Goal: Task Accomplishment & Management: Use online tool/utility

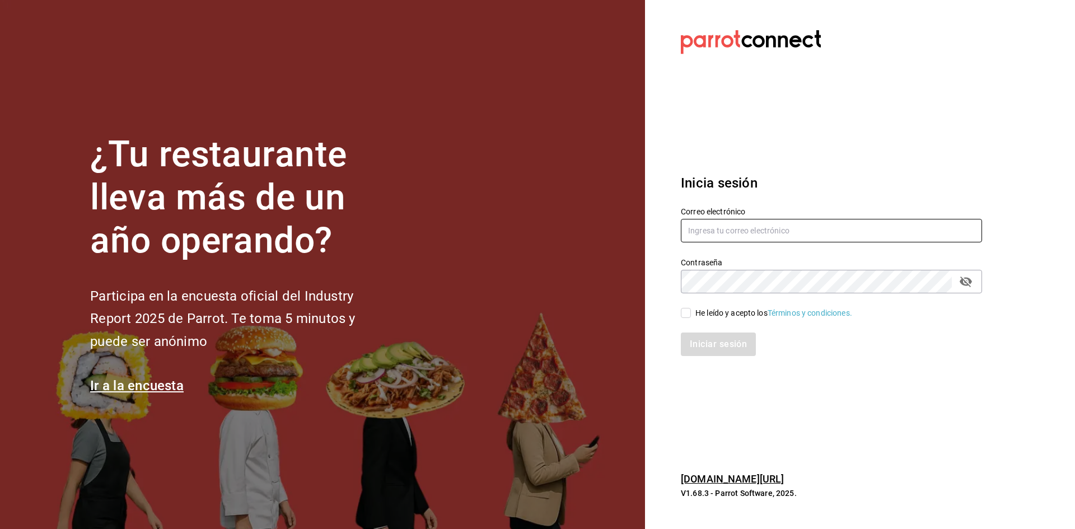
click at [834, 230] on input "text" at bounding box center [831, 231] width 301 height 24
type input "C"
type input "castronoyolar@gmail.com"
click at [975, 281] on button "passwordField" at bounding box center [966, 281] width 19 height 19
click at [687, 311] on input "He leído y acepto los Términos y condiciones." at bounding box center [686, 313] width 10 height 10
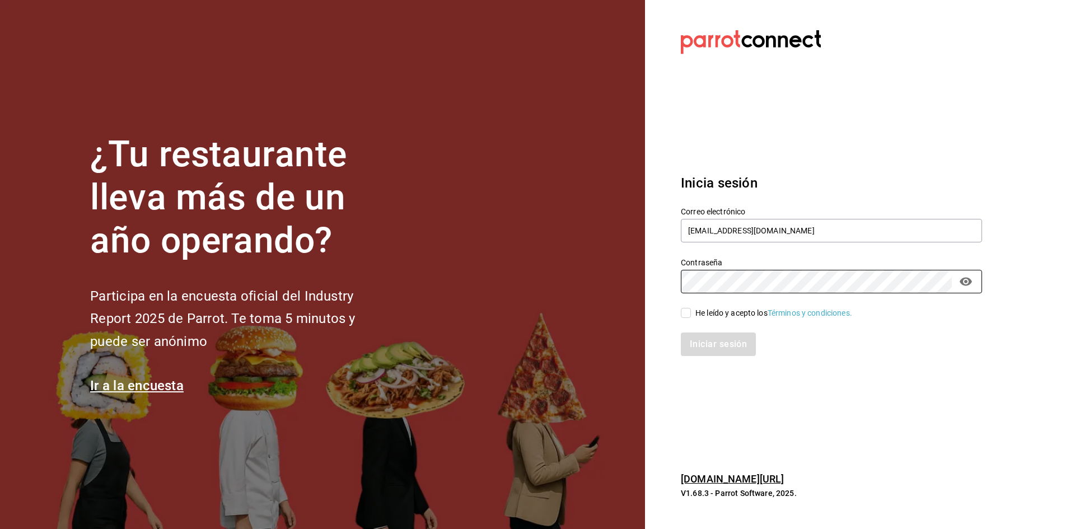
checkbox input "true"
click at [705, 347] on button "Iniciar sesión" at bounding box center [719, 345] width 76 height 24
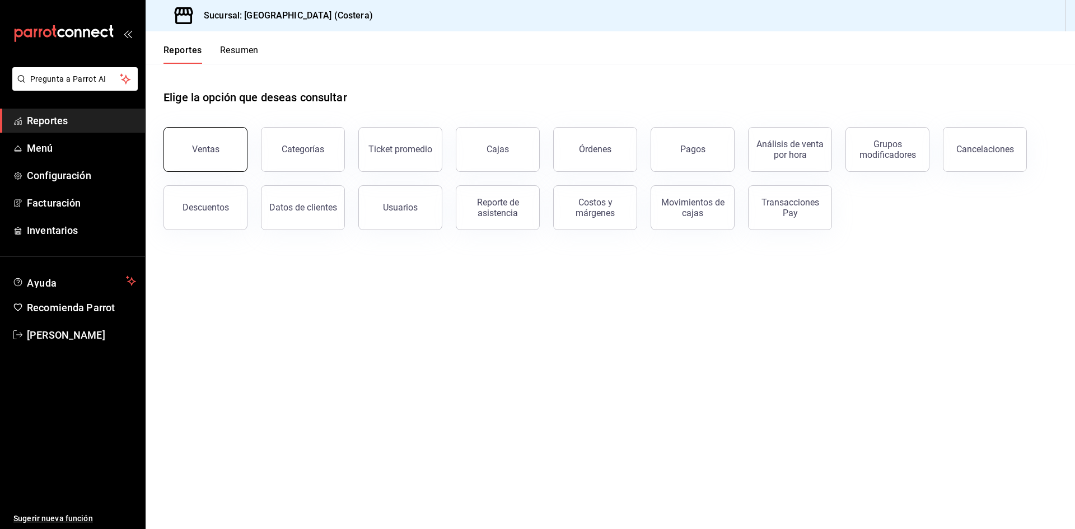
click at [205, 151] on div "Ventas" at bounding box center [205, 149] width 27 height 11
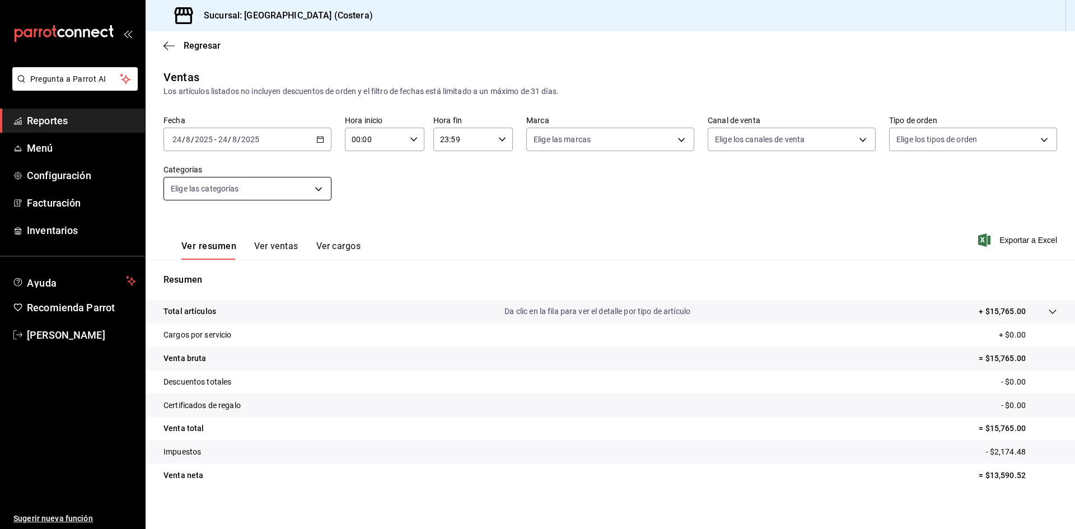
click at [242, 190] on body "Pregunta a Parrot AI Reportes Menú Configuración Facturación Inventarios Ayuda …" at bounding box center [537, 264] width 1075 height 529
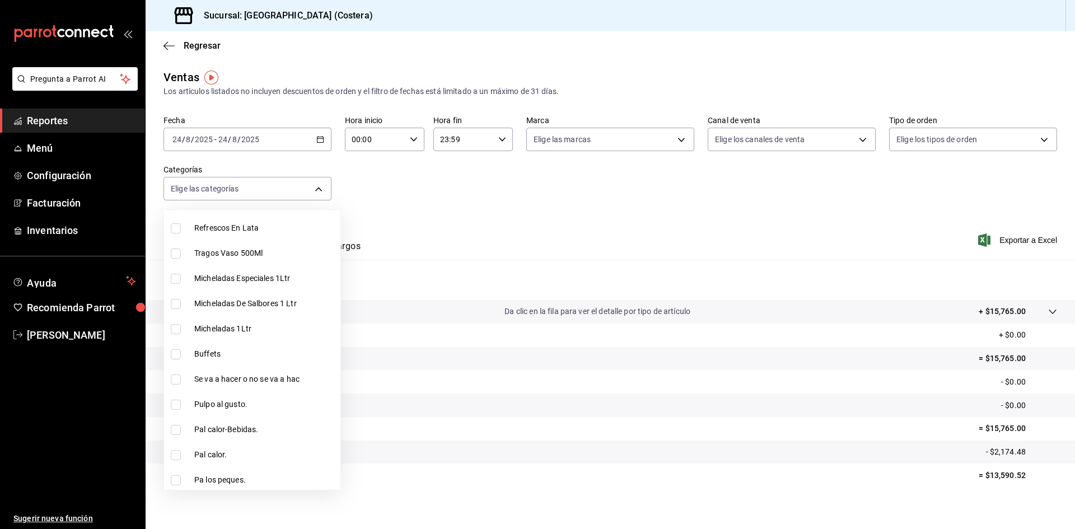
scroll to position [336, 0]
click at [173, 281] on input "checkbox" at bounding box center [176, 279] width 10 height 10
checkbox input "true"
type input "a6ccece2-b5e1-4d3d-ae72-43ec26be992e"
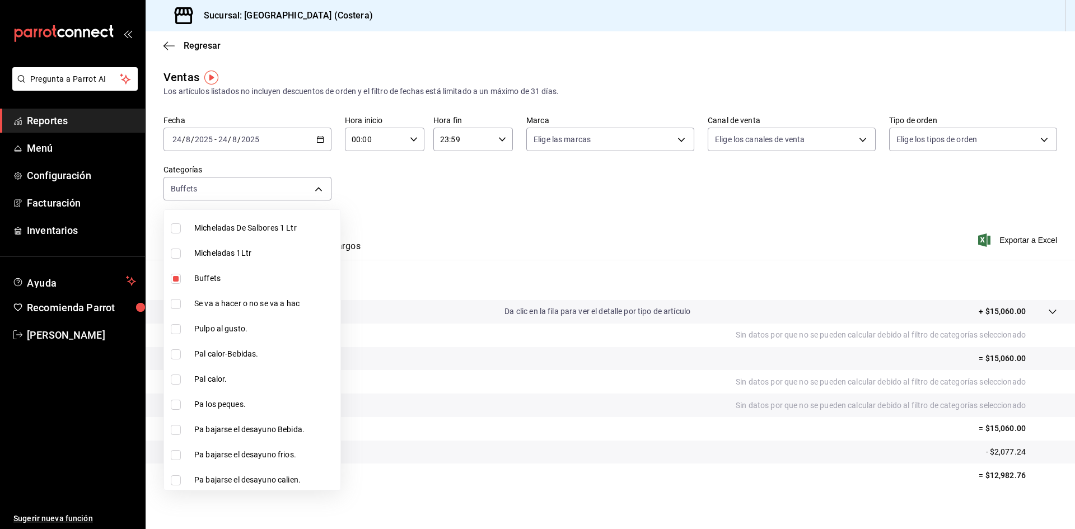
click at [527, 194] on div at bounding box center [537, 264] width 1075 height 529
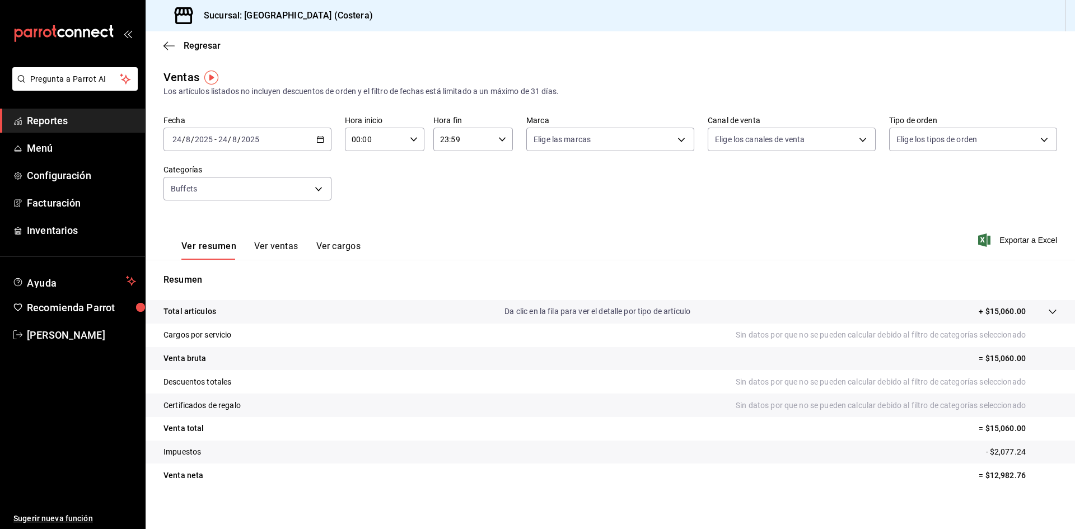
click at [285, 244] on button "Ver ventas" at bounding box center [276, 250] width 44 height 19
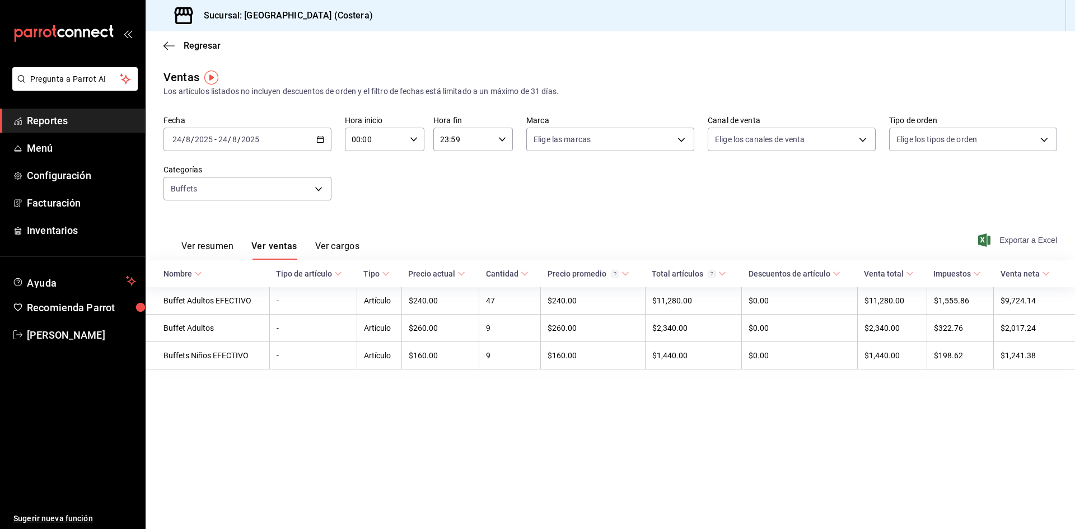
click at [1022, 236] on span "Exportar a Excel" at bounding box center [1019, 240] width 77 height 13
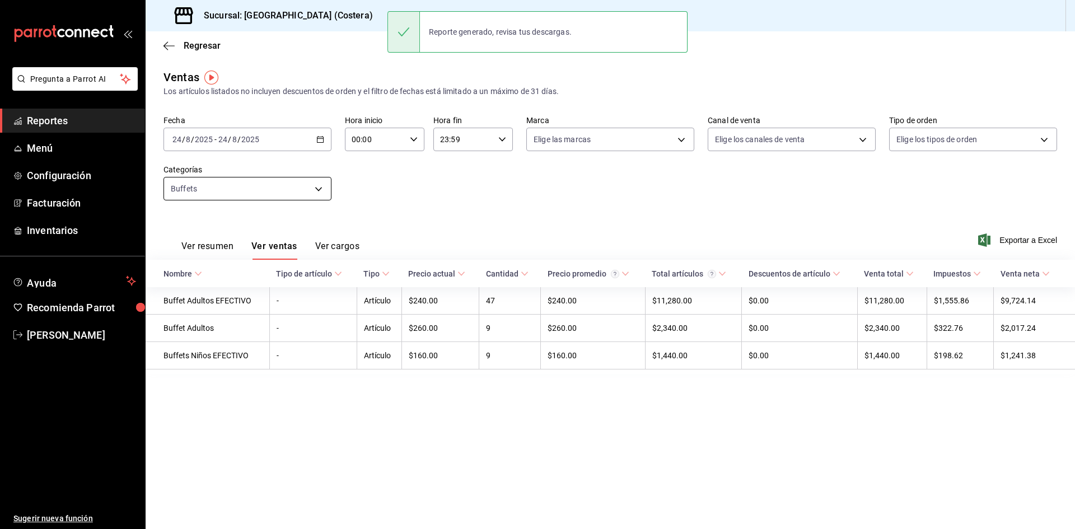
click at [307, 178] on body "Pregunta a Parrot AI Reportes Menú Configuración Facturación Inventarios Ayuda …" at bounding box center [537, 264] width 1075 height 529
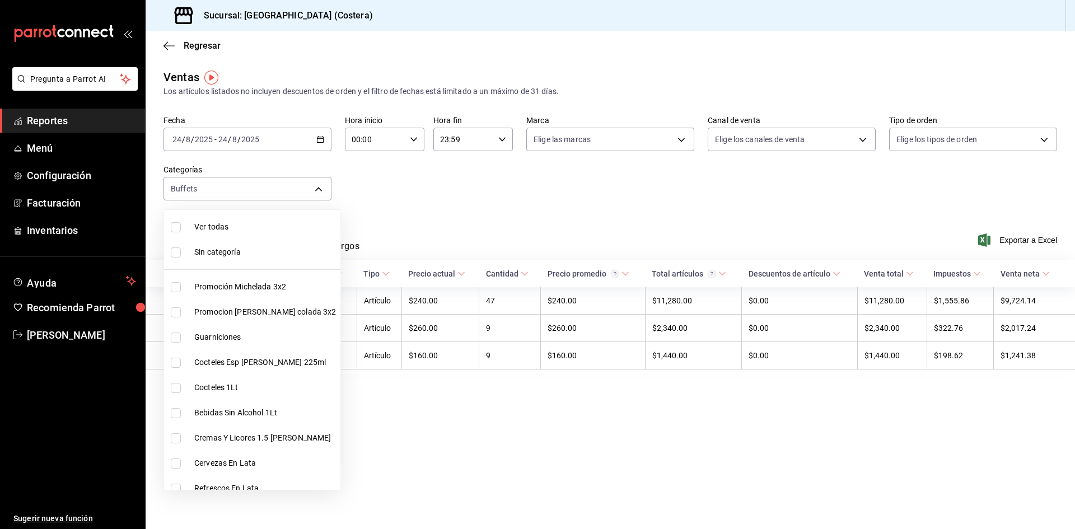
click at [173, 225] on input "checkbox" at bounding box center [176, 227] width 10 height 10
checkbox input "true"
type input "f9973abf-4d50-430f-a3a0-1be1e9b440c3,4500806b-e482-404f-ace7-b7714d25f1ae,b7f0a…"
checkbox input "true"
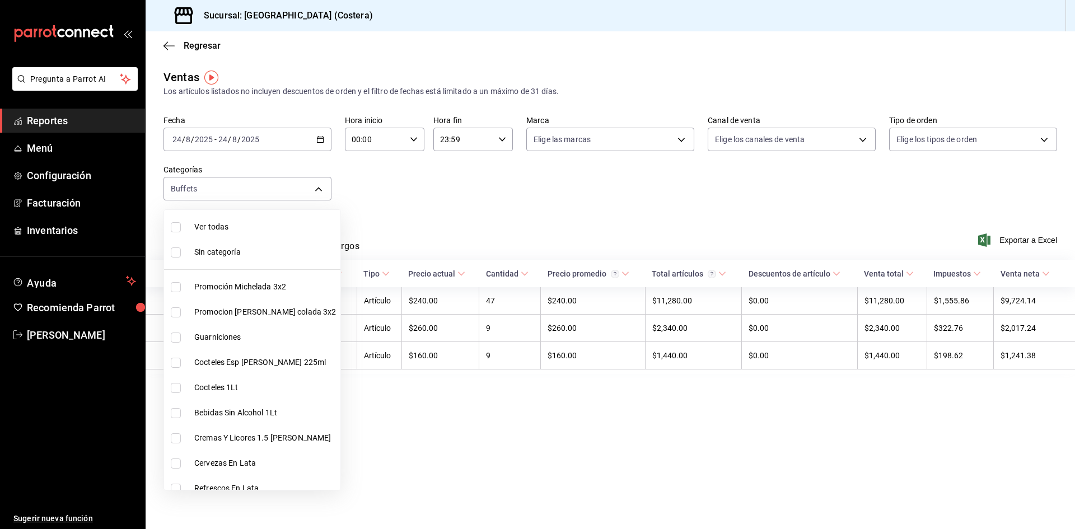
checkbox input "true"
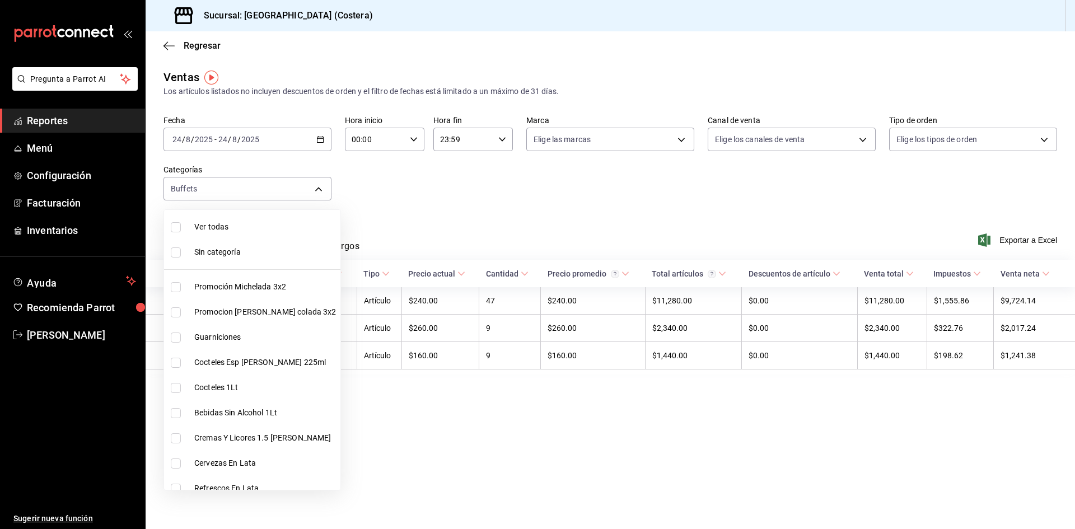
checkbox input "true"
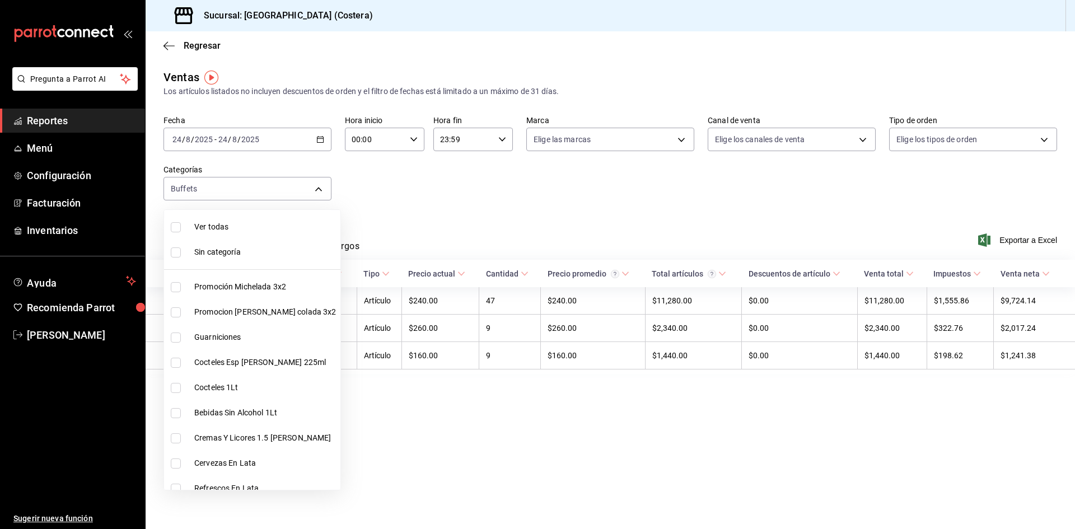
checkbox input "true"
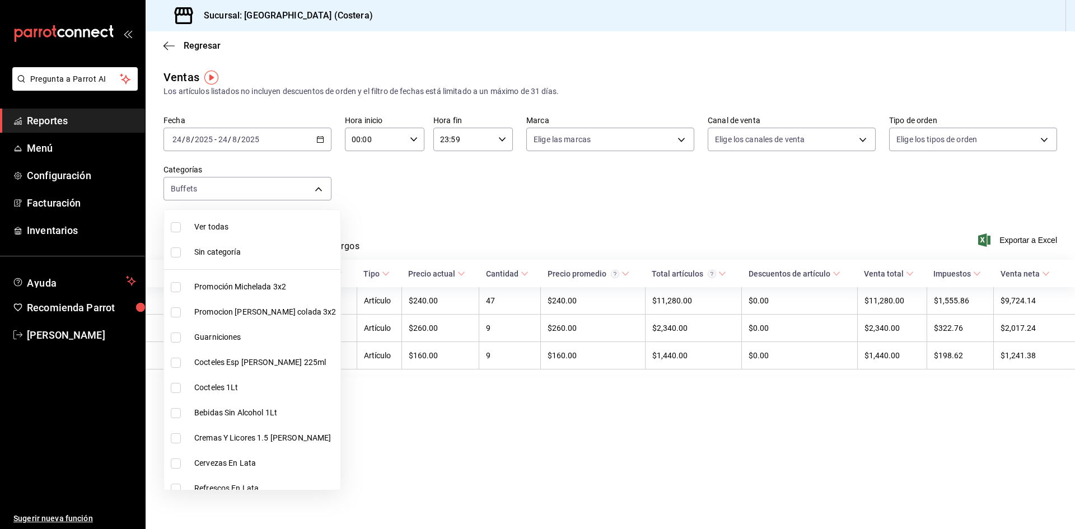
checkbox input "true"
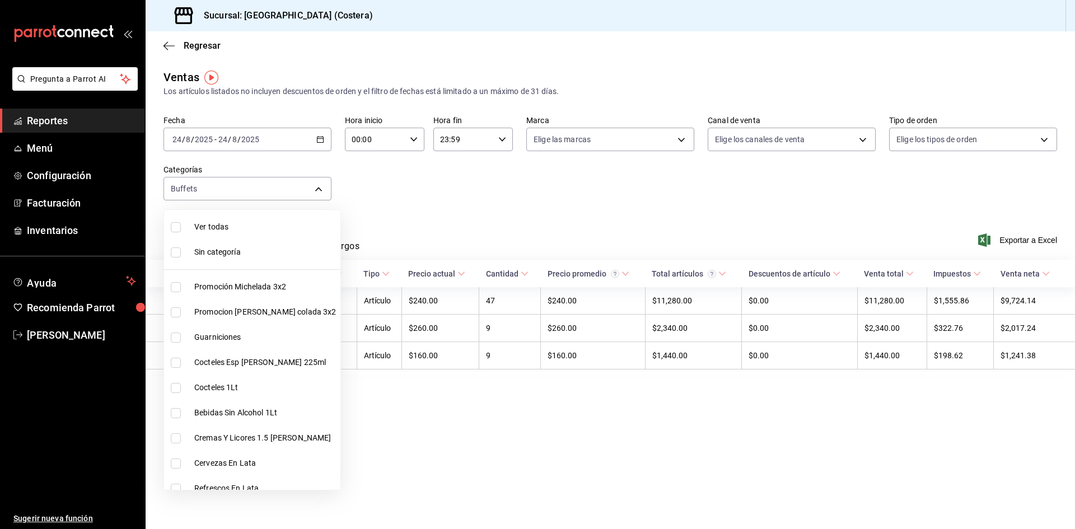
checkbox input "true"
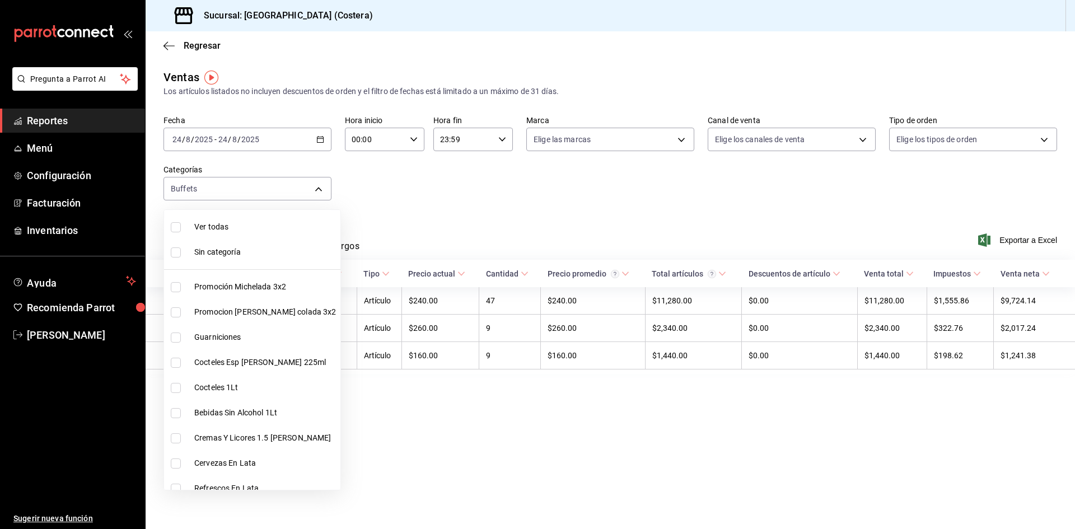
checkbox input "true"
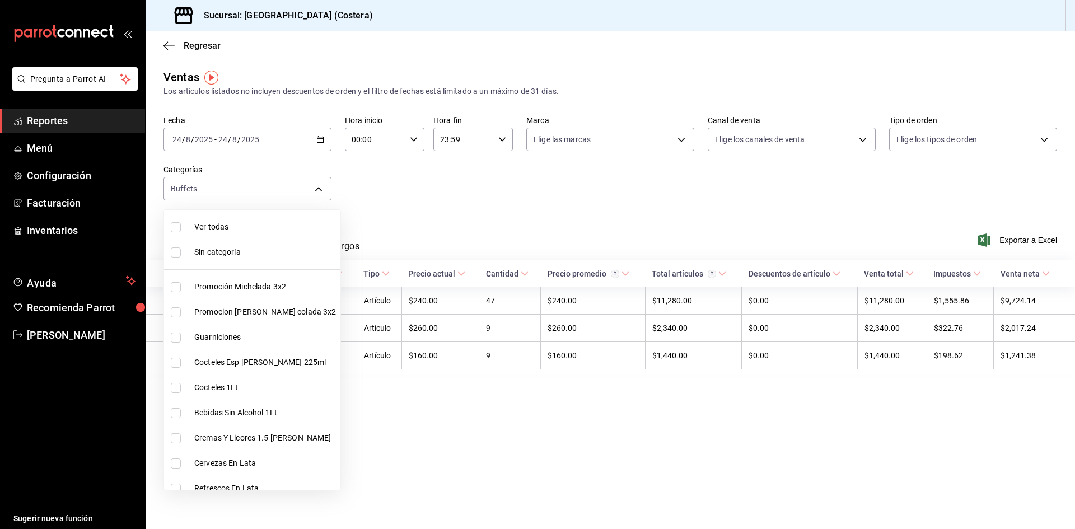
checkbox input "true"
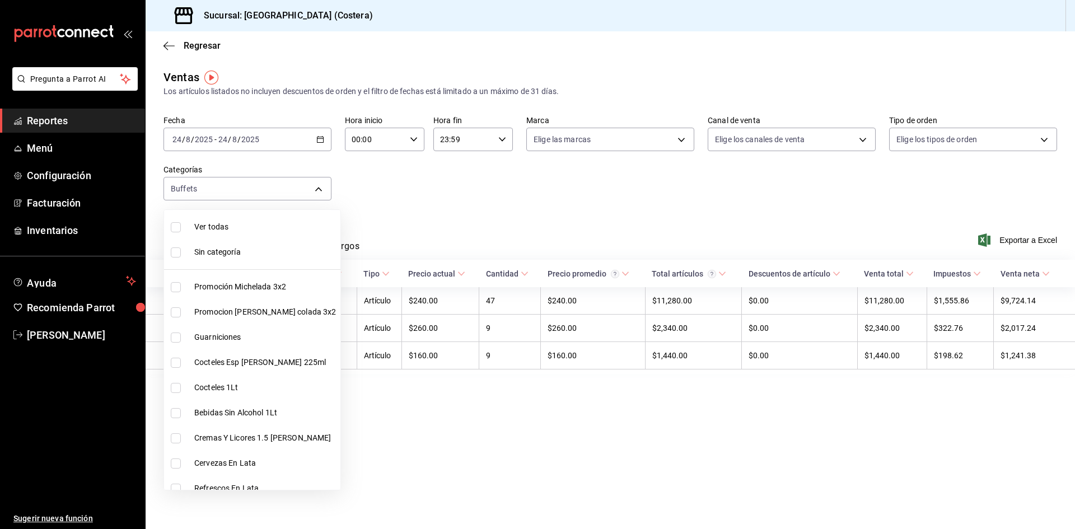
checkbox input "true"
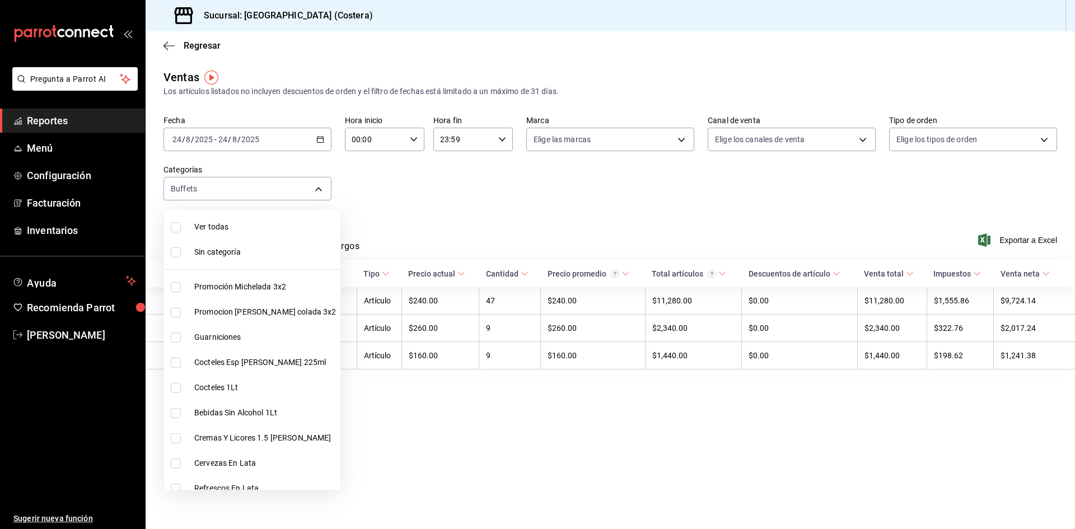
checkbox input "true"
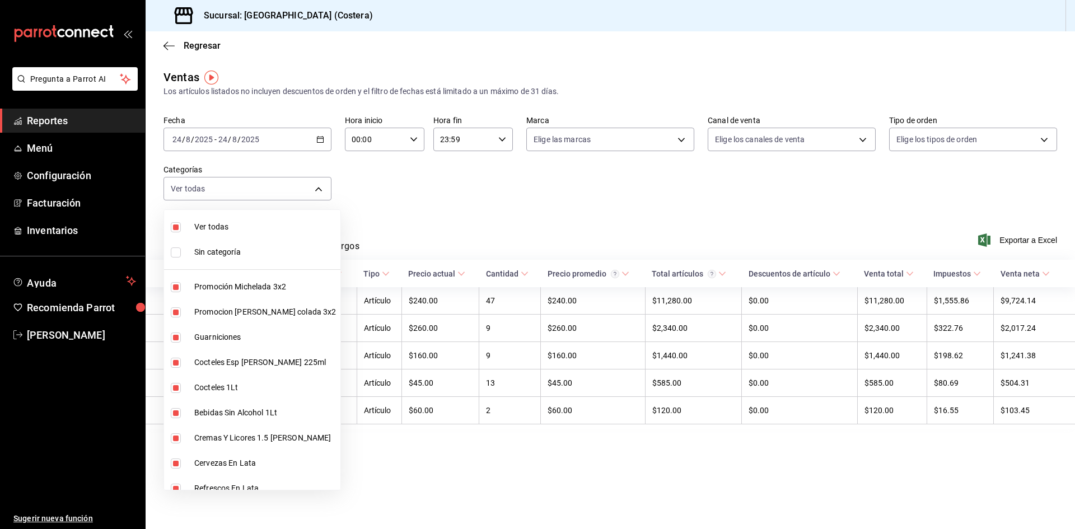
click at [176, 288] on input "checkbox" at bounding box center [176, 287] width 10 height 10
checkbox input "false"
type input "4500806b-e482-404f-ace7-b7714d25f1ae,b7f0a2f8-73a7-493e-bd9f-aae48daa7334,7e7b7…"
checkbox input "false"
click at [175, 310] on input "checkbox" at bounding box center [176, 313] width 10 height 10
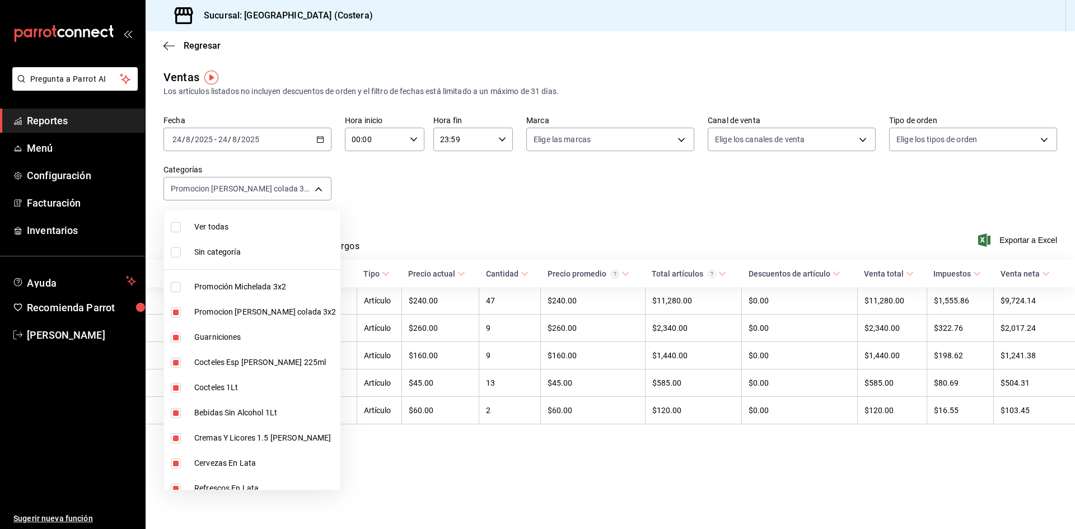
checkbox input "false"
type input "b7f0a2f8-73a7-493e-bd9f-aae48daa7334,7e7b79c3-7a3a-4d02-bd2a-fda91b88f102,5d8d5…"
click at [175, 358] on input "checkbox" at bounding box center [176, 363] width 10 height 10
checkbox input "false"
type input "b7f0a2f8-73a7-493e-bd9f-aae48daa7334,5d8d50a4-5aef-4640-8824-4366797422d9,ad6ee…"
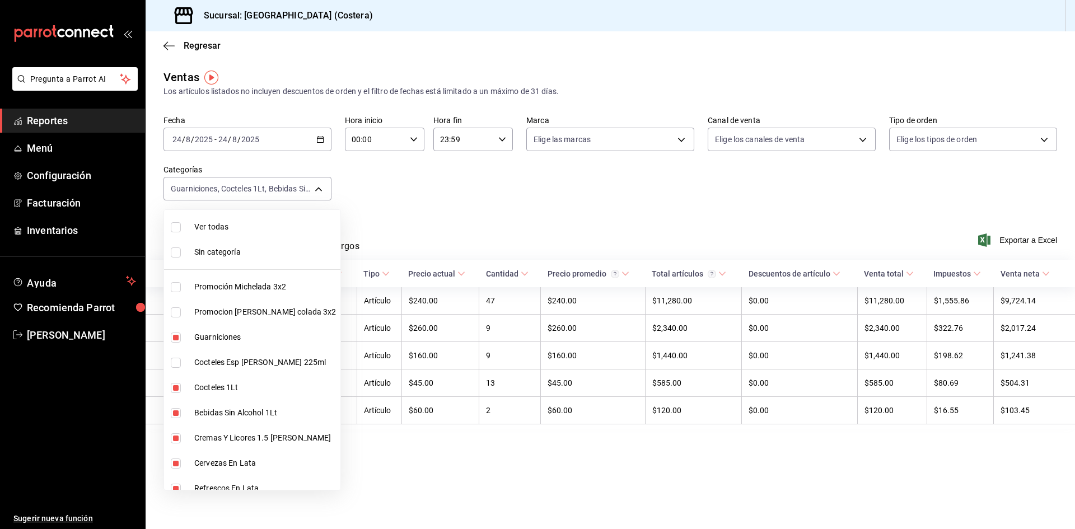
drag, startPoint x: 174, startPoint y: 386, endPoint x: 184, endPoint y: 353, distance: 34.6
click at [174, 386] on input "checkbox" at bounding box center [176, 388] width 10 height 10
checkbox input "false"
type input "b7f0a2f8-73a7-493e-bd9f-aae48daa7334,ad6ee1d9-30b9-4f7f-a595-5b81b41a4826,bd823…"
click at [174, 413] on input "checkbox" at bounding box center [176, 413] width 10 height 10
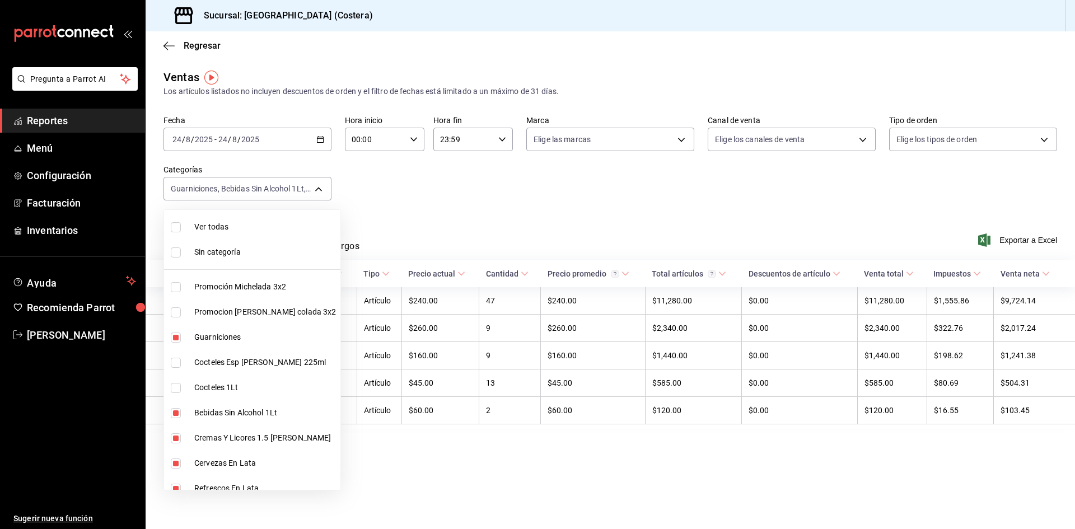
checkbox input "false"
type input "b7f0a2f8-73a7-493e-bd9f-aae48daa7334,bd823bea-44a0-4702-b161-baea2a5d7c25,fd601…"
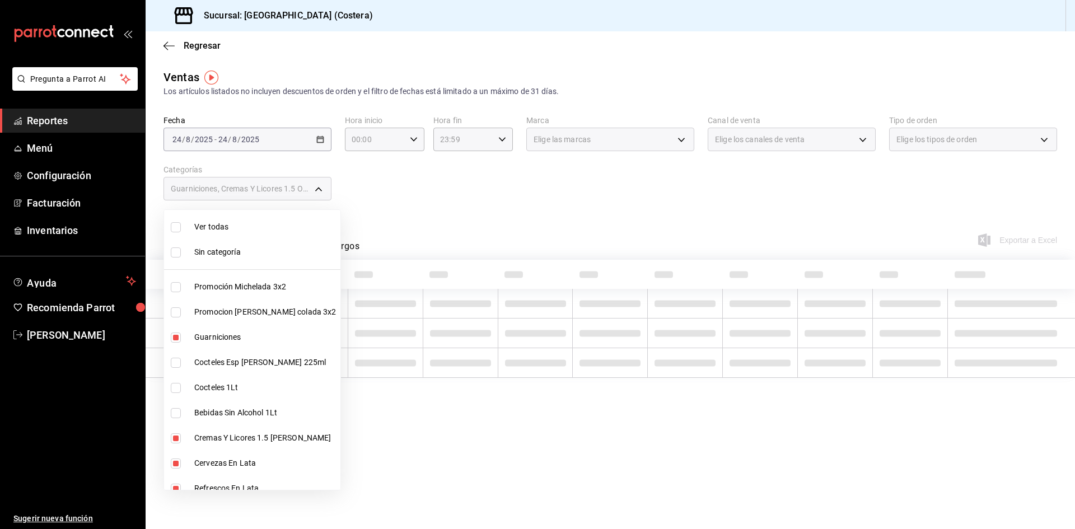
drag, startPoint x: 174, startPoint y: 435, endPoint x: 180, endPoint y: 453, distance: 19.0
click at [174, 436] on input "checkbox" at bounding box center [176, 439] width 10 height 10
checkbox input "false"
type input "b7f0a2f8-73a7-493e-bd9f-aae48daa7334,fd601c51-c5dc-4d07-957e-8125ebded89b,4af84…"
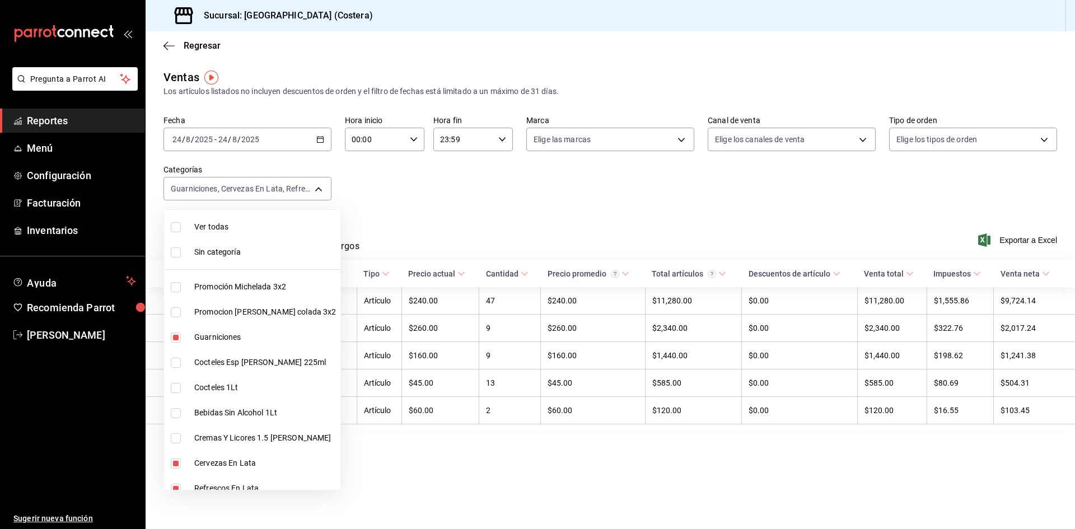
click at [176, 463] on input "checkbox" at bounding box center [176, 464] width 10 height 10
checkbox input "false"
type input "b7f0a2f8-73a7-493e-bd9f-aae48daa7334,4af8406c-7e7c-455a-b571-586e854084e6,ecdbe…"
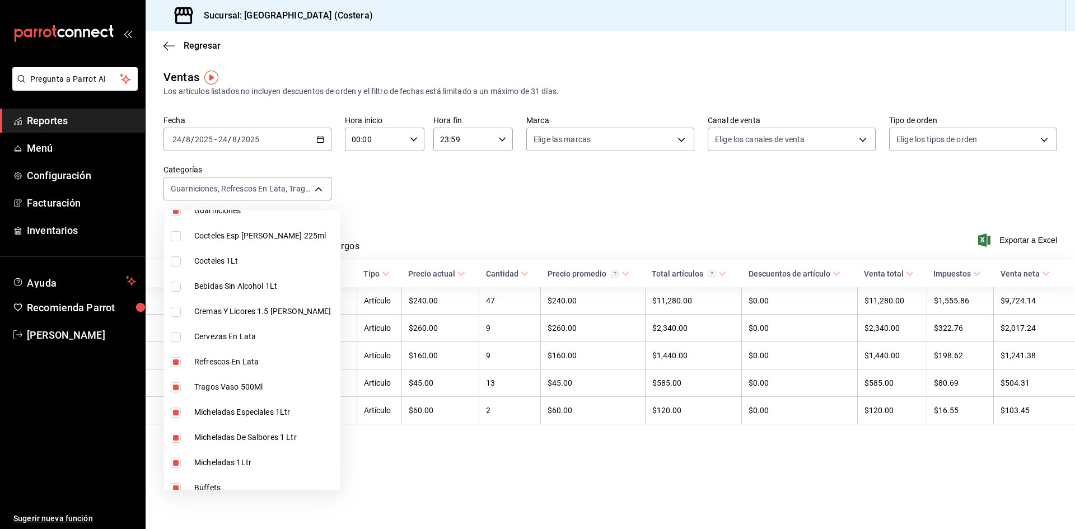
scroll to position [168, 0]
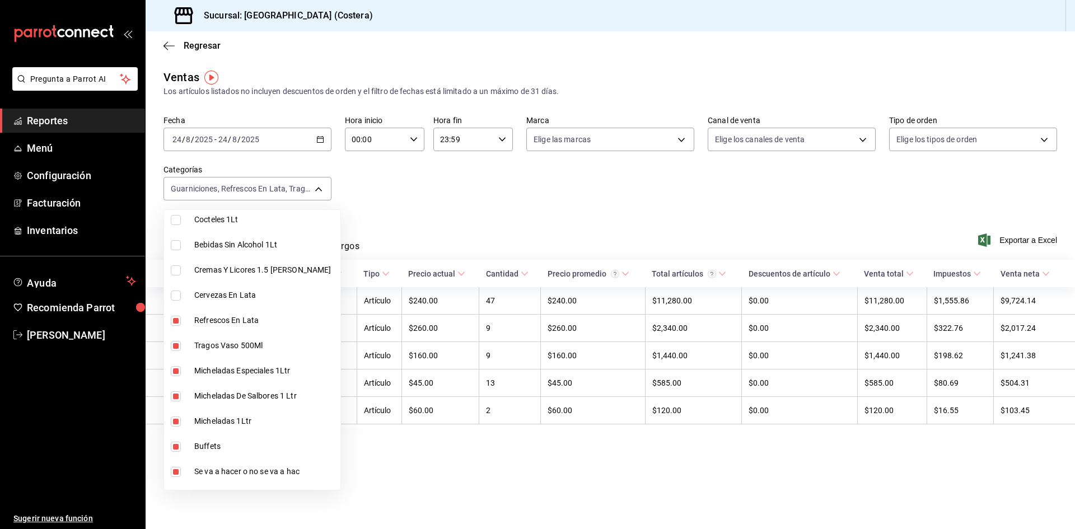
click at [174, 318] on input "checkbox" at bounding box center [176, 321] width 10 height 10
checkbox input "false"
type input "b7f0a2f8-73a7-493e-bd9f-aae48daa7334,ecdbe8f6-90d0-4d88-a52d-28ba7ff2eb2f,6133c…"
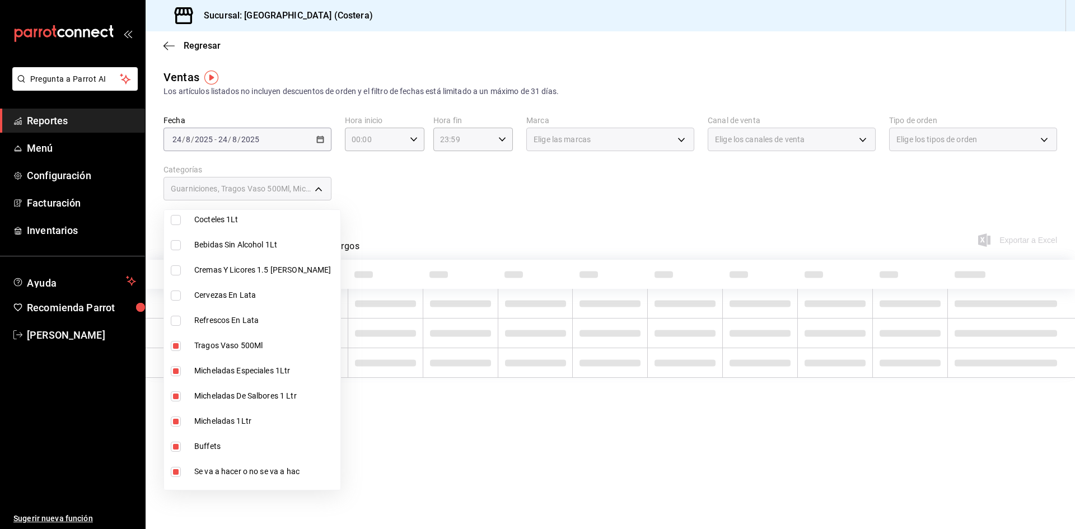
click at [172, 346] on input "checkbox" at bounding box center [176, 346] width 10 height 10
checkbox input "false"
type input "b7f0a2f8-73a7-493e-bd9f-aae48daa7334,6133c627-3a08-453c-85c9-4e038f0ed49a,2582b…"
click at [171, 370] on input "checkbox" at bounding box center [176, 371] width 10 height 10
checkbox input "false"
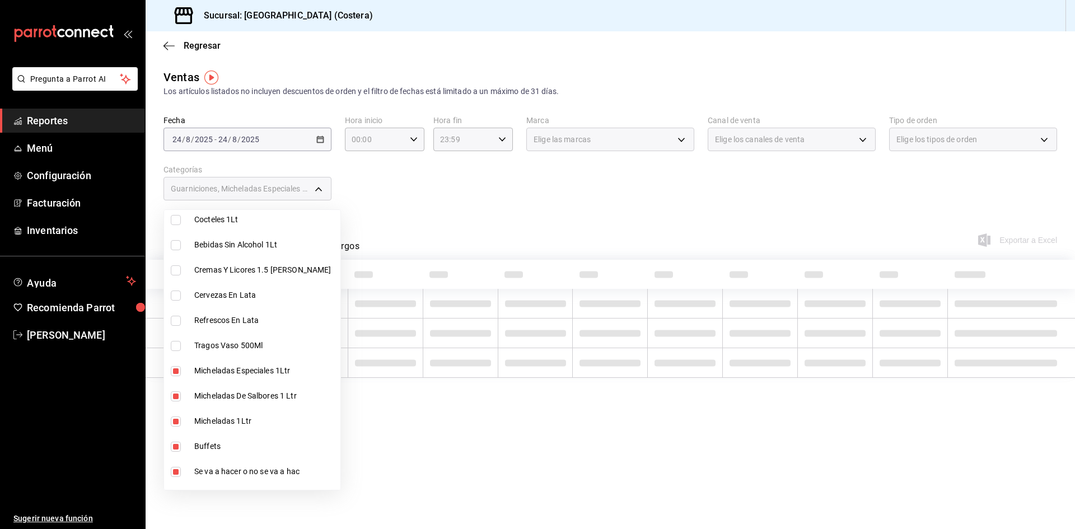
type input "b7f0a2f8-73a7-493e-bd9f-aae48daa7334,2582bbc5-7a16-45c8-a3aa-712c12220ebc,68b91…"
click at [173, 399] on input "checkbox" at bounding box center [176, 397] width 10 height 10
checkbox input "false"
click at [175, 415] on li "Micheladas 1Ltr" at bounding box center [252, 421] width 176 height 25
type input "b7f0a2f8-73a7-493e-bd9f-aae48daa7334,a6ccece2-b5e1-4d3d-ae72-43ec26be992e,5272f…"
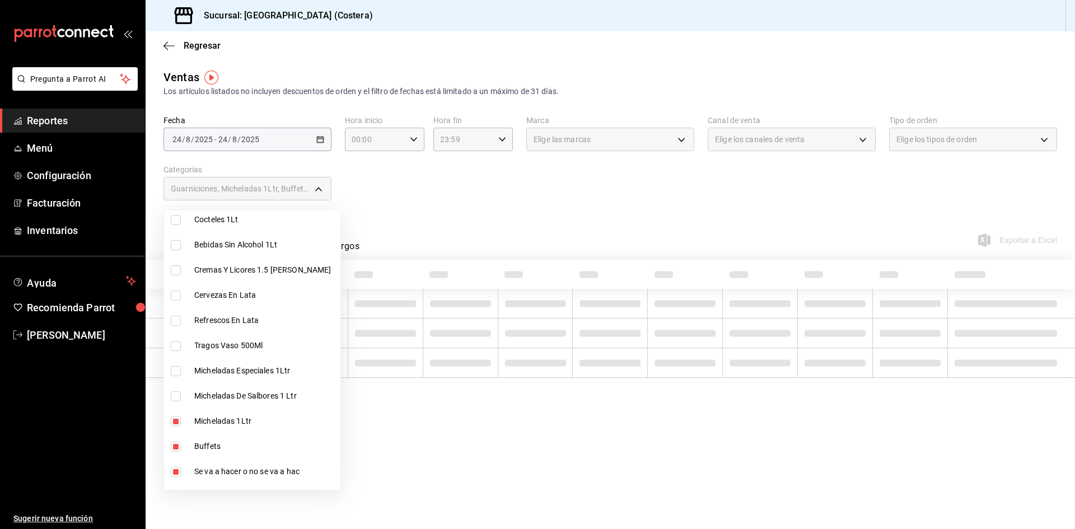
checkbox input "false"
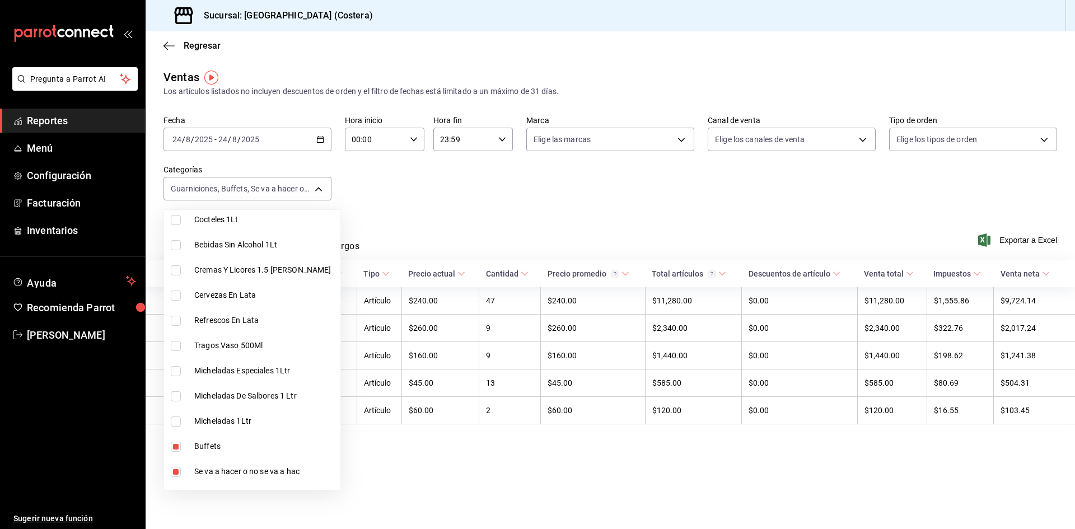
click at [178, 445] on input "checkbox" at bounding box center [176, 447] width 10 height 10
checkbox input "false"
type input "b7f0a2f8-73a7-493e-bd9f-aae48daa7334,5272fed6-c15e-4e30-9d60-a3cf52010be0,eba2e…"
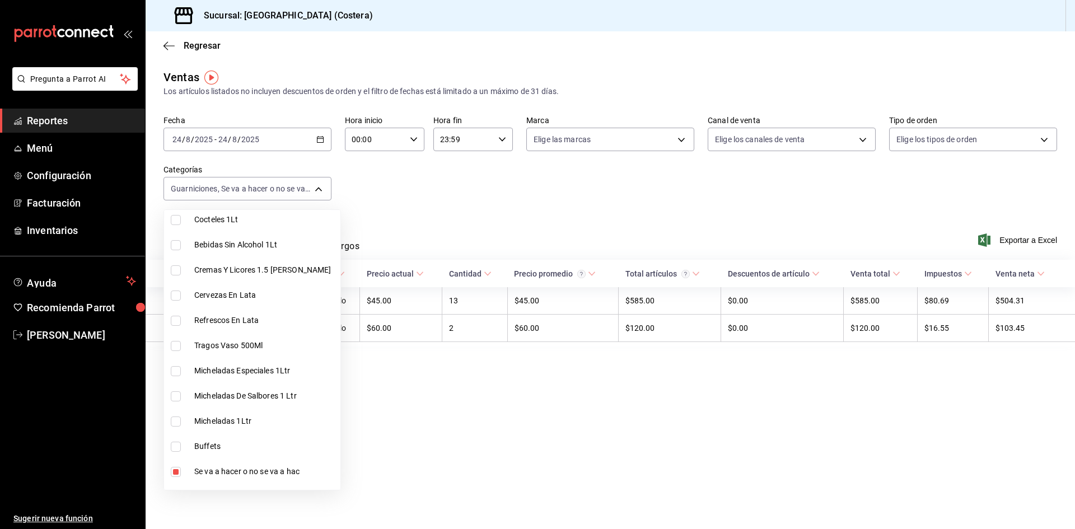
click at [616, 178] on div at bounding box center [537, 264] width 1075 height 529
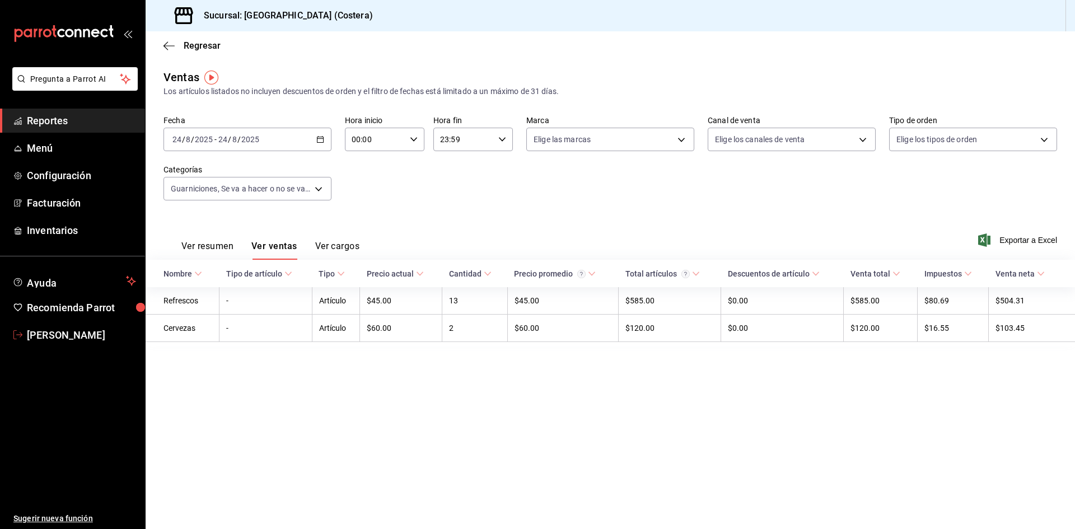
drag, startPoint x: 48, startPoint y: 336, endPoint x: 116, endPoint y: 226, distance: 129.8
click at [48, 336] on span "[PERSON_NAME]" at bounding box center [81, 335] width 109 height 15
